Goal: Communication & Community: Ask a question

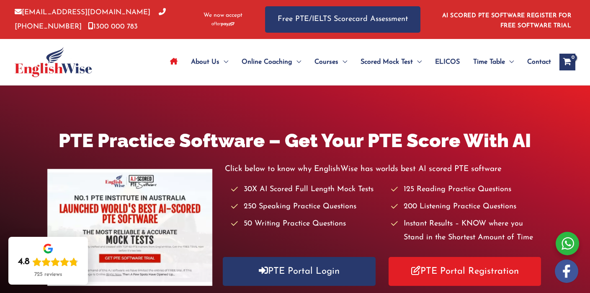
click at [534, 59] on span "Contact" at bounding box center [540, 61] width 24 height 29
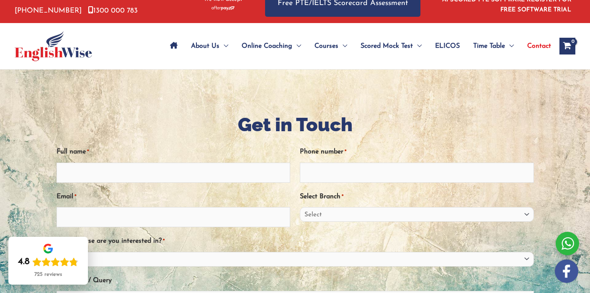
scroll to position [16, 0]
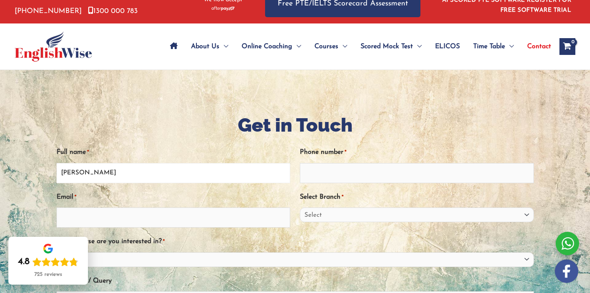
click at [123, 171] on input "Margaret Elizabeth haslam" at bounding box center [174, 173] width 234 height 20
type input "Margaret Elizabeth Haslam"
type input "0427358797"
type input "margehas@hotmail.com"
select select "Victoria"
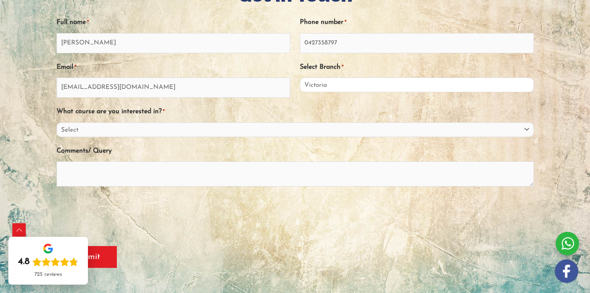
scroll to position [146, 0]
select select "General English"
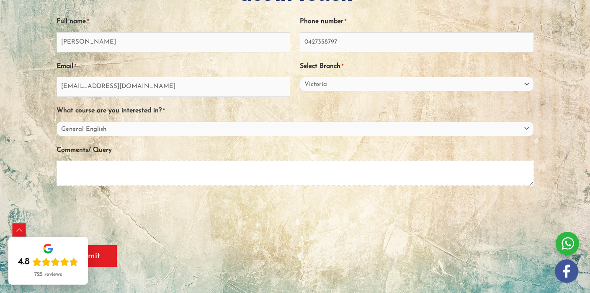
click at [132, 166] on textarea "Comments/ Query" at bounding box center [296, 172] width 478 height 25
paste textarea "Dear Sir or Madam, My name is Margaret Haslam, and I’m currently studying a Gra…"
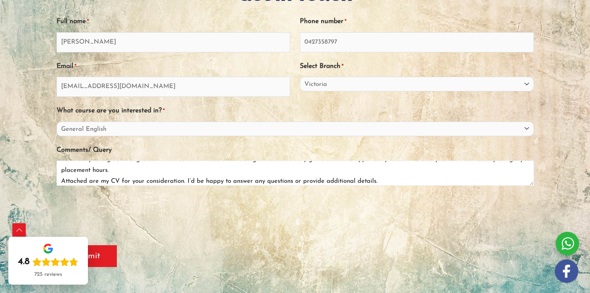
scroll to position [54, 0]
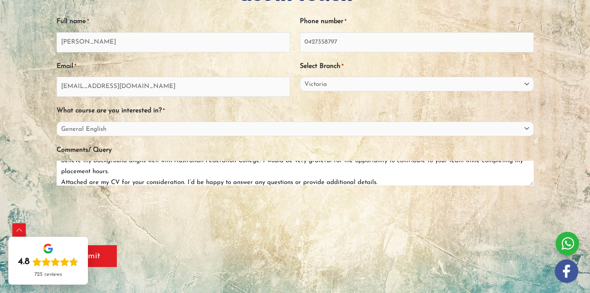
click at [186, 169] on textarea "Dear Sir or Madam, My name is Margaret Haslam, and I’m currently studying a Gra…" at bounding box center [296, 172] width 478 height 25
click at [248, 169] on textarea "Dear Sir or Madam, My name is Margaret Haslam, and I’m currently studying a Gra…" at bounding box center [296, 172] width 478 height 25
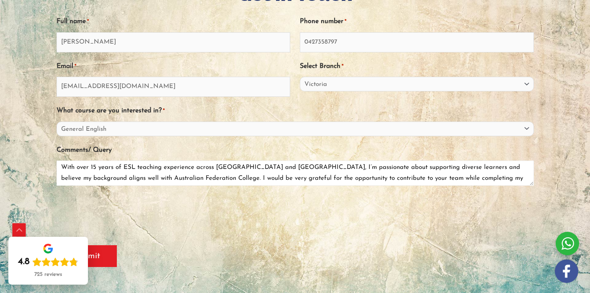
scroll to position [35, 0]
click at [172, 178] on textarea "Dear Sir or Madam, My name is Margaret Haslam, and I’m currently studying a Gra…" at bounding box center [296, 172] width 478 height 25
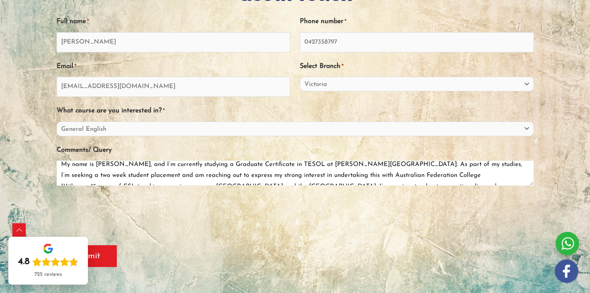
scroll to position [14, 0]
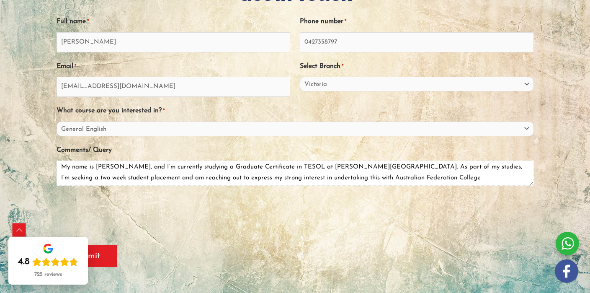
click at [413, 175] on textarea "Dear Sir or Madam, My name is Margaret Haslam, and I’m currently studying a Gra…" at bounding box center [296, 172] width 478 height 25
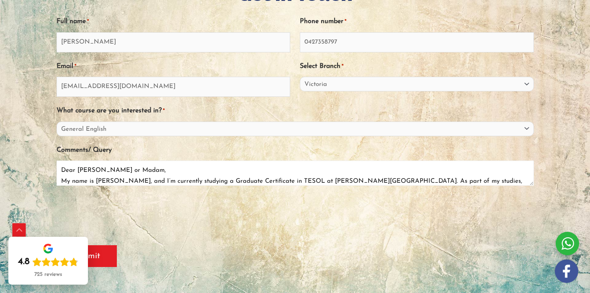
scroll to position [0, 0]
type textarea "Dear Sir or Madam, My name is Margaret Haslam, and I’m currently studying a Gra…"
click at [108, 252] on input "Submit" at bounding box center [87, 256] width 60 height 22
